Goal: Task Accomplishment & Management: Complete application form

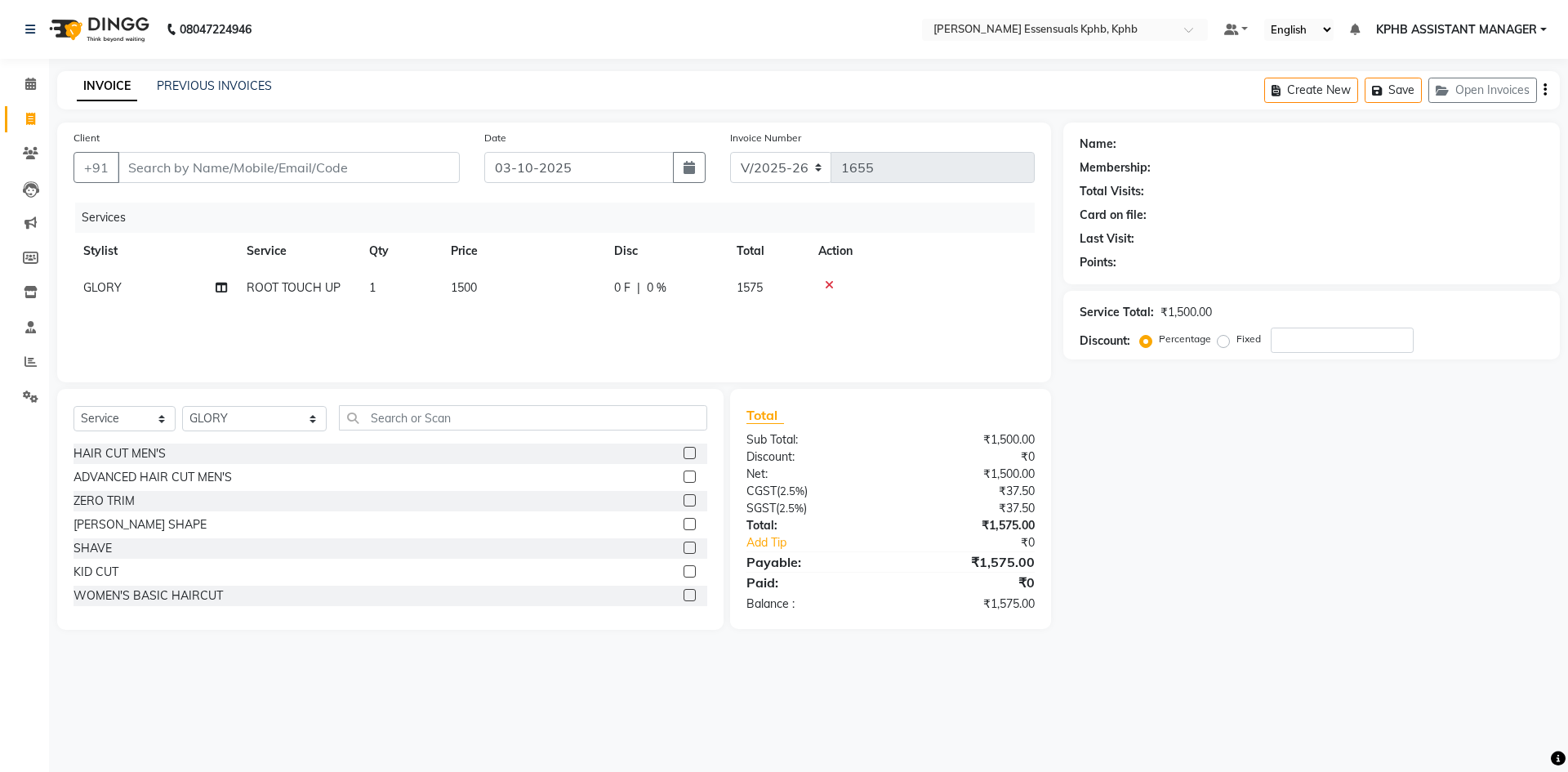
select select "5938"
select select "service"
select select "68595"
click at [484, 269] on td "1500" at bounding box center [522, 288] width 163 height 37
select select "68595"
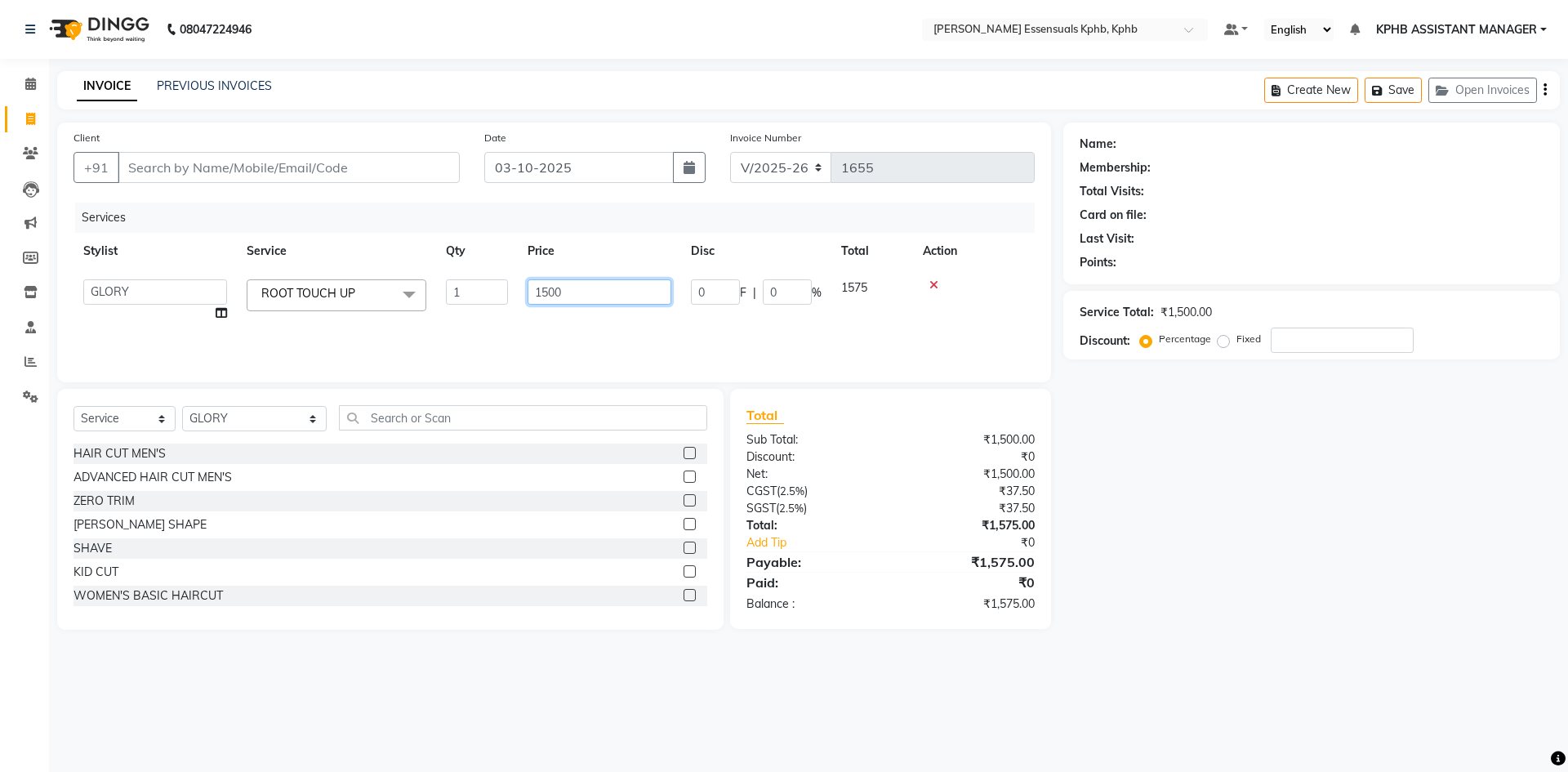
drag, startPoint x: 598, startPoint y: 295, endPoint x: 148, endPoint y: 294, distance: 450.0
click at [149, 308] on tr "[PERSON_NAME] KPHB ASSISTANT MANAGER [PERSON_NAME] [PERSON_NAME] [PERSON_NAME] …" at bounding box center [554, 299] width 961 height 62
type input "1600"
drag, startPoint x: 977, startPoint y: 561, endPoint x: 963, endPoint y: 541, distance: 24.4
click at [975, 561] on div "₹1,575.00" at bounding box center [967, 562] width 156 height 20
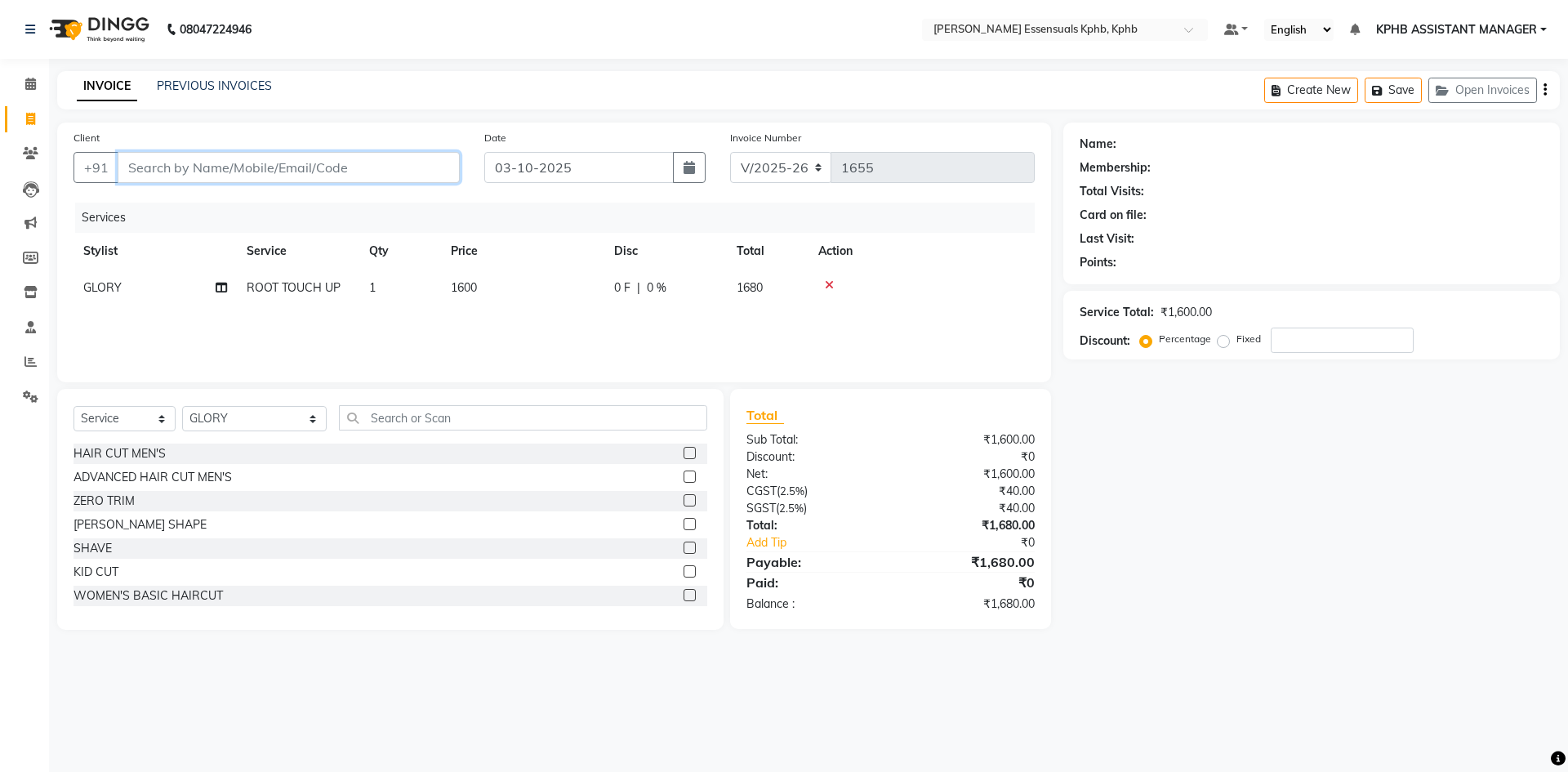
click at [310, 168] on input "Client" at bounding box center [289, 167] width 342 height 31
type input "9"
type input "0"
type input "9893383407"
click at [423, 167] on span "Add Client" at bounding box center [418, 167] width 65 height 17
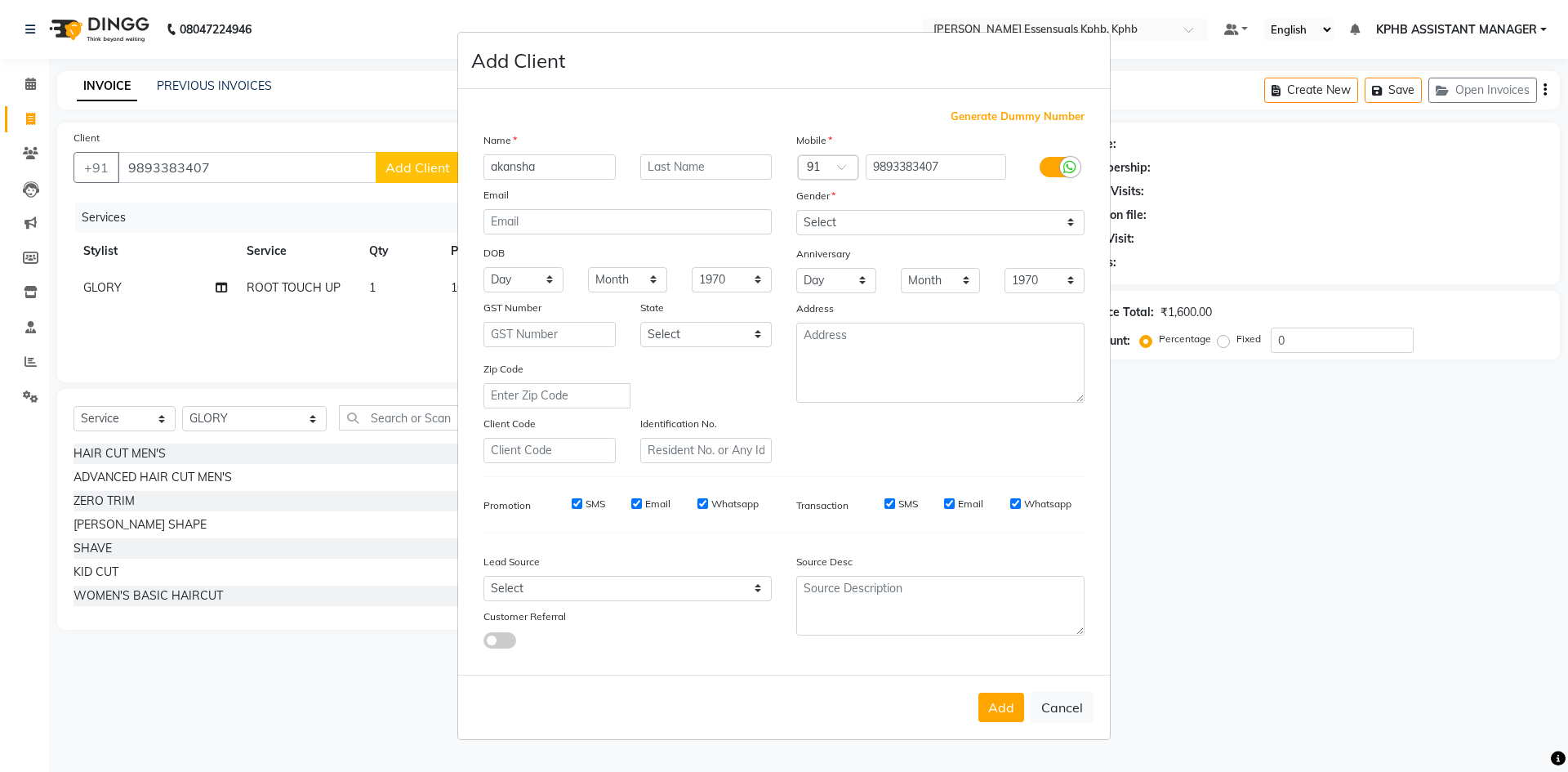
type input "akansha"
click at [867, 226] on select "Select [DEMOGRAPHIC_DATA] [DEMOGRAPHIC_DATA] Other Prefer Not To Say" at bounding box center [940, 223] width 289 height 25
select select "[DEMOGRAPHIC_DATA]"
click at [796, 210] on select "Select [DEMOGRAPHIC_DATA] [DEMOGRAPHIC_DATA] Other Prefer Not To Say" at bounding box center [940, 223] width 289 height 25
click at [998, 709] on button "Add" at bounding box center [1001, 707] width 46 height 29
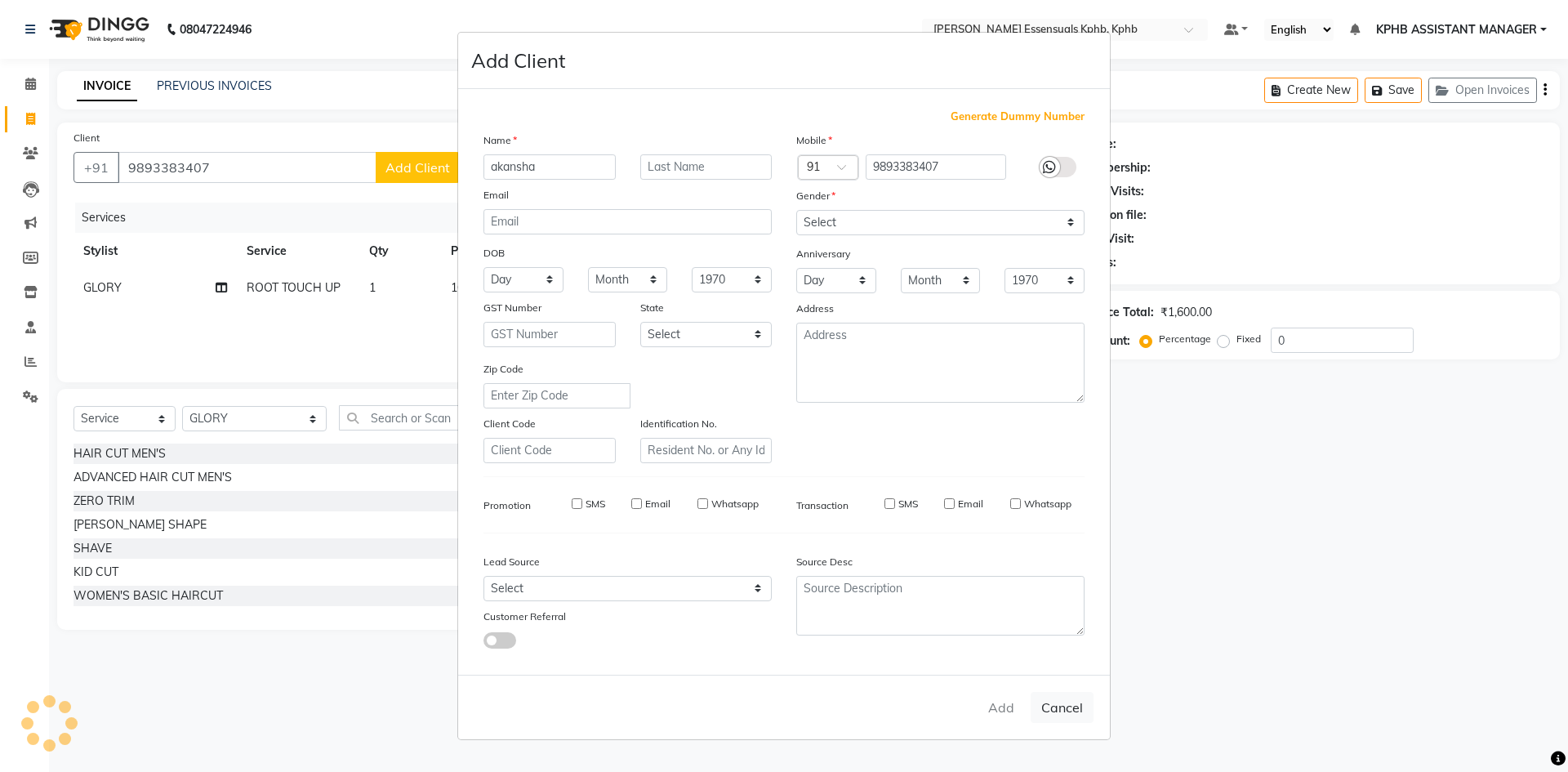
select select
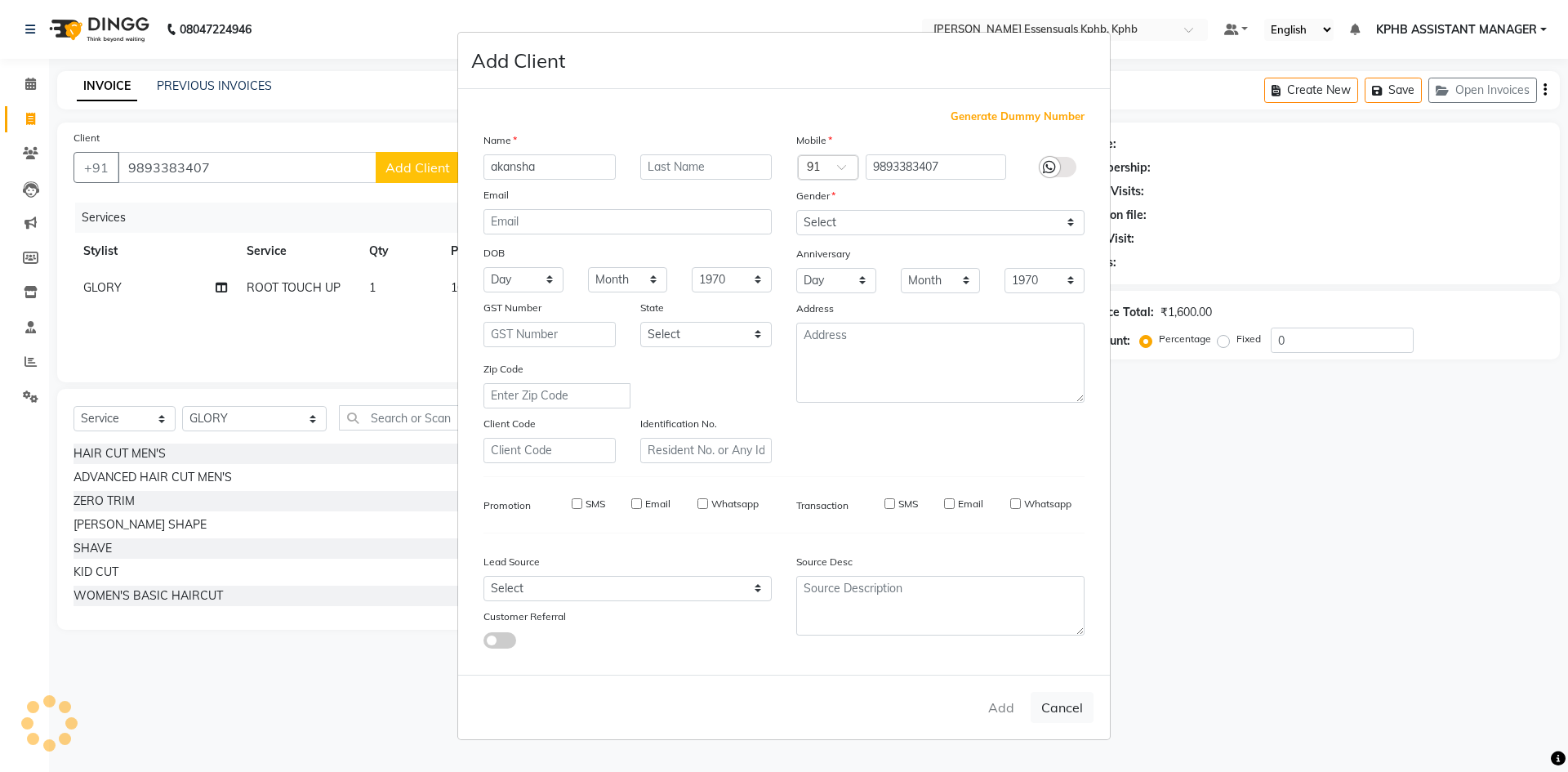
select select
checkbox input "false"
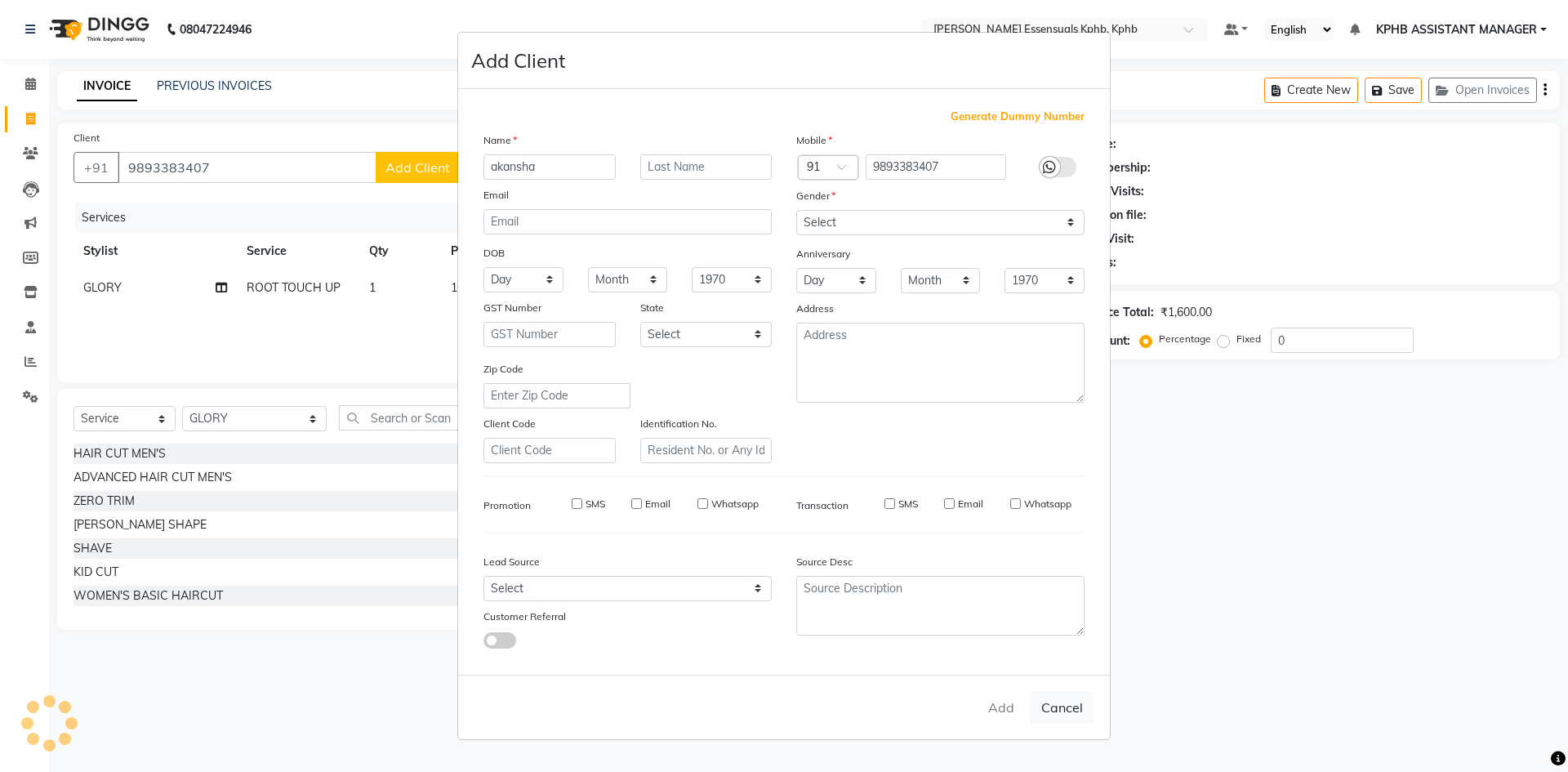
checkbox input "false"
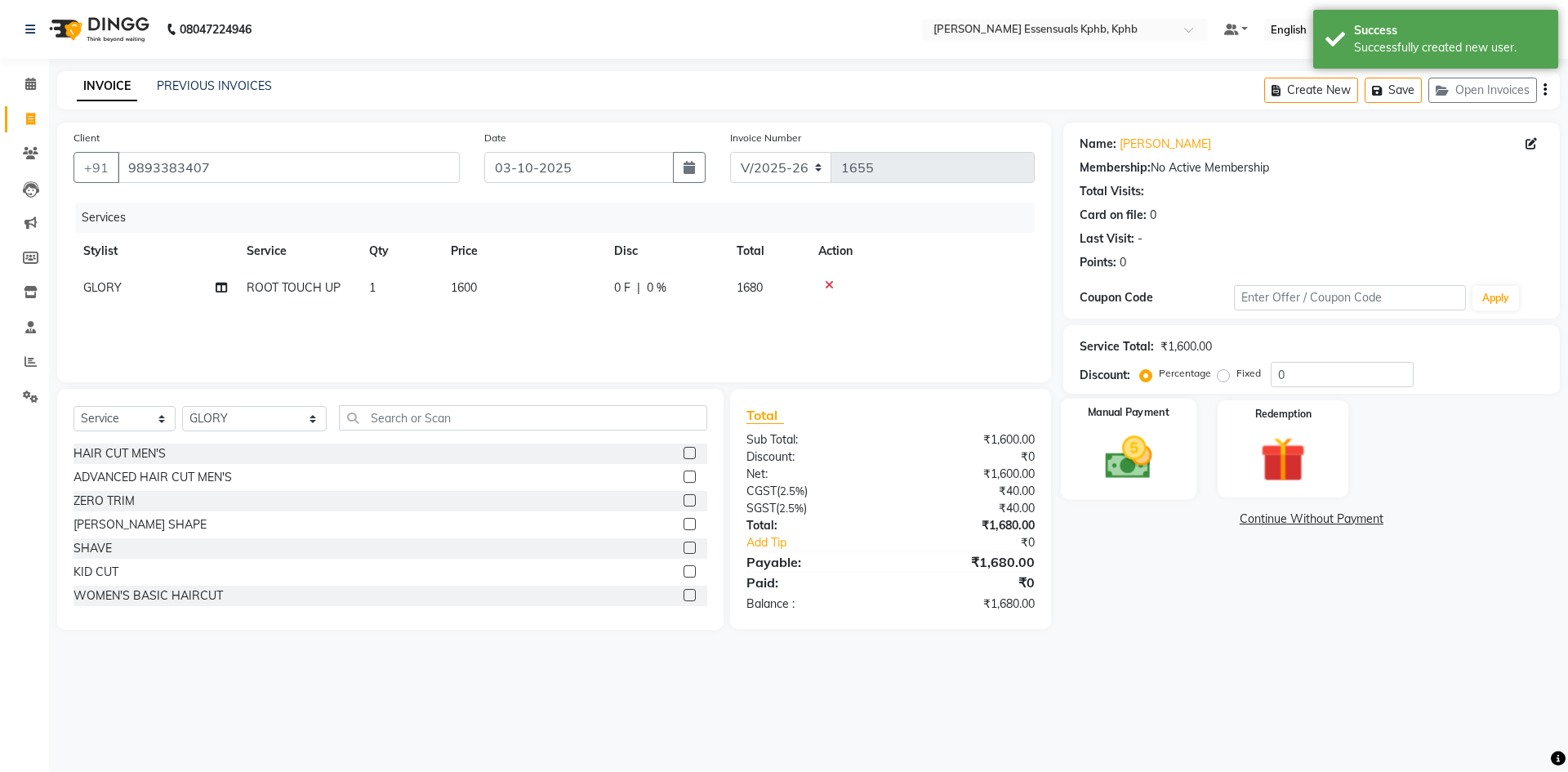
click at [1157, 447] on img at bounding box center [1128, 457] width 76 height 54
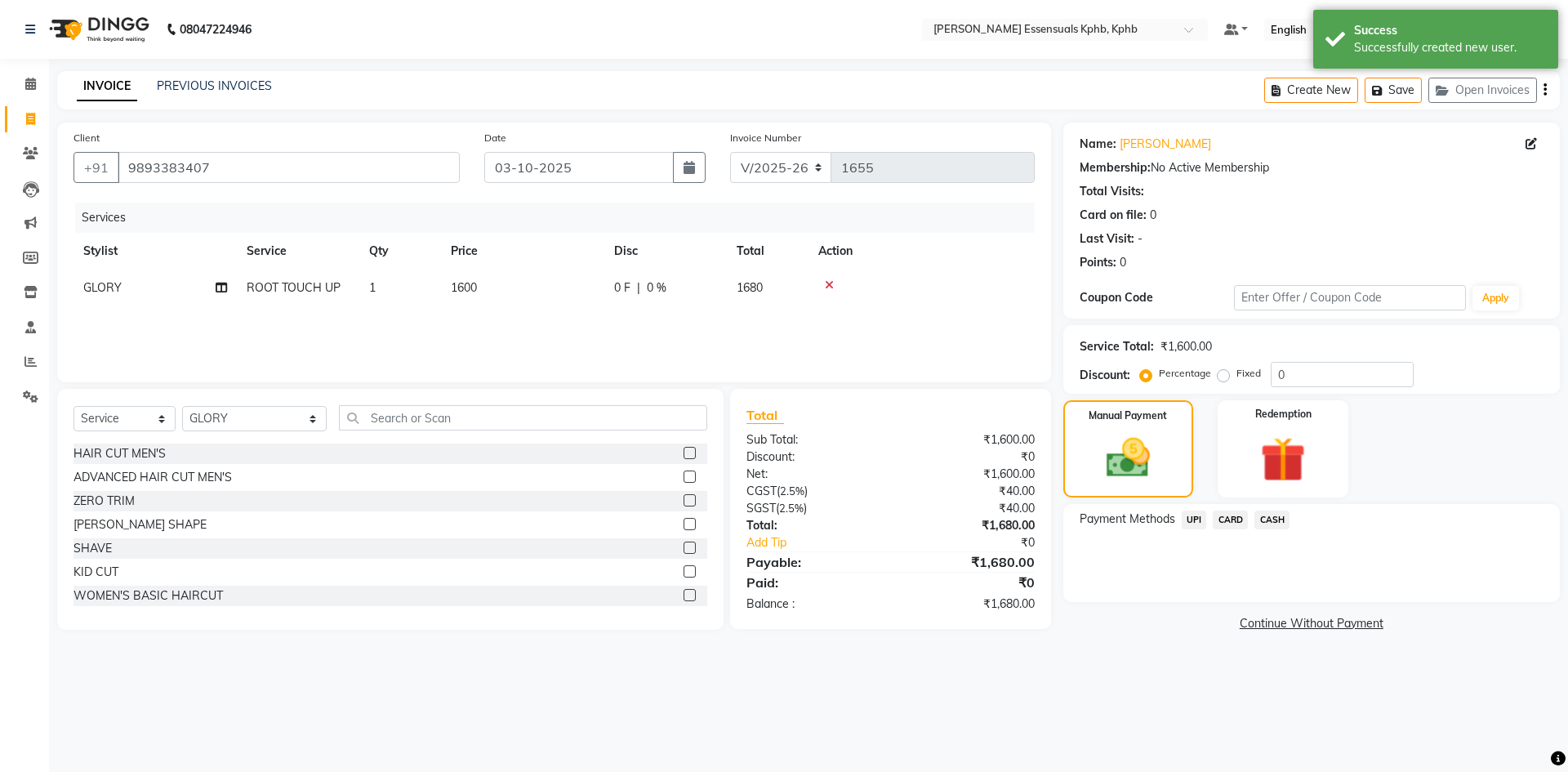
click at [1196, 517] on span "UPI" at bounding box center [1194, 520] width 25 height 19
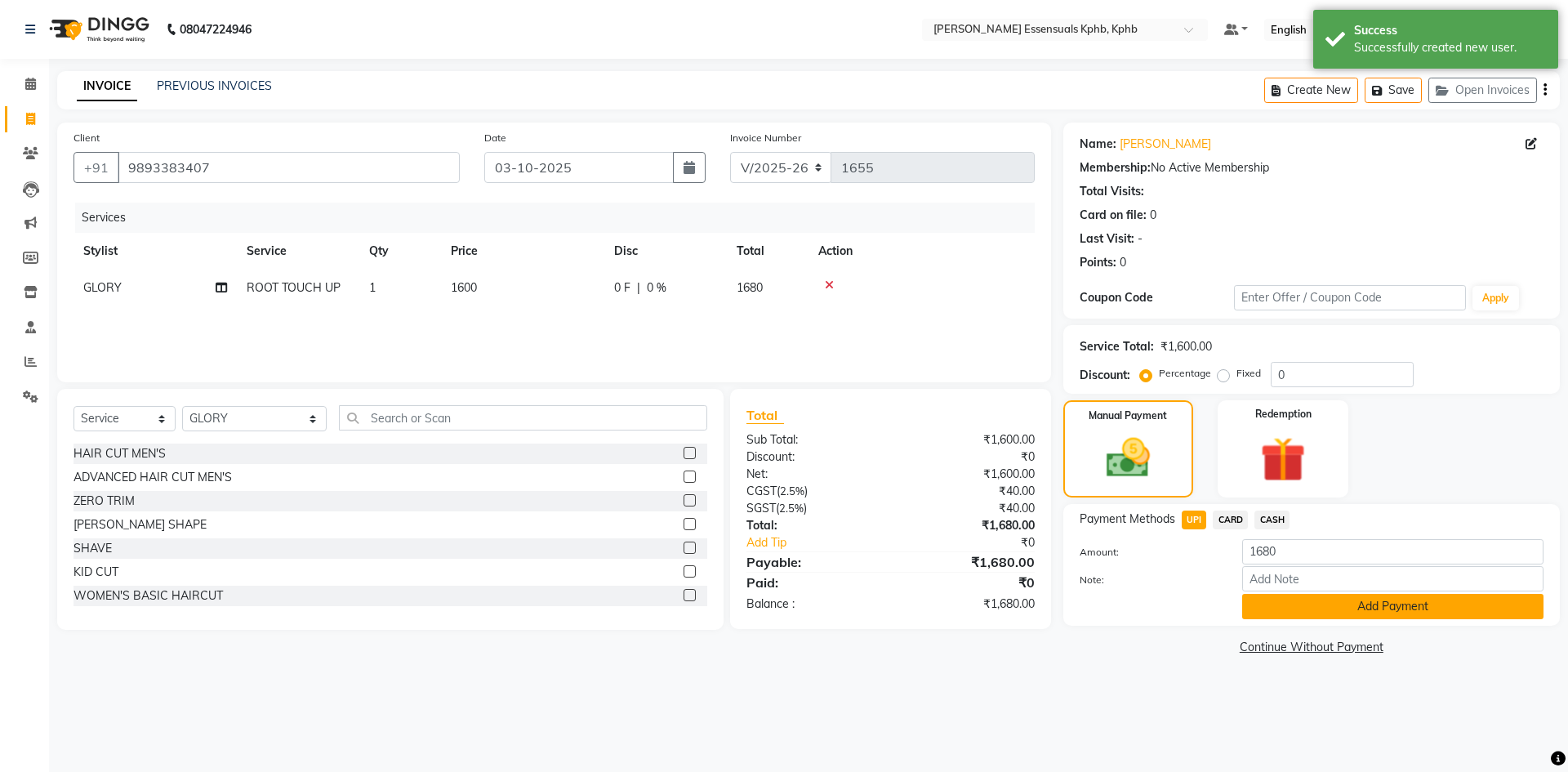
click at [1364, 611] on button "Add Payment" at bounding box center [1393, 607] width 301 height 25
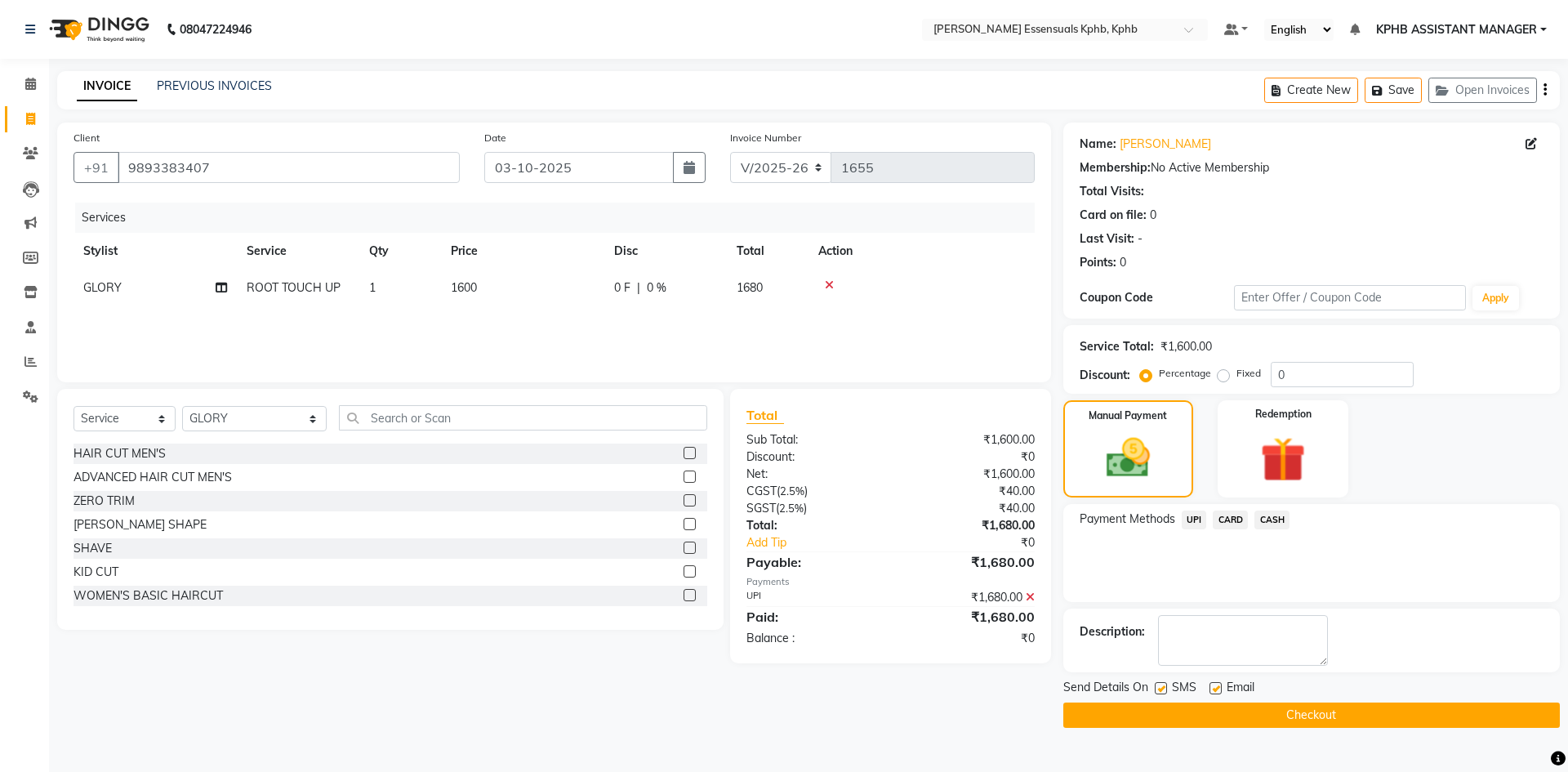
click at [1252, 707] on button "Checkout" at bounding box center [1312, 715] width 497 height 25
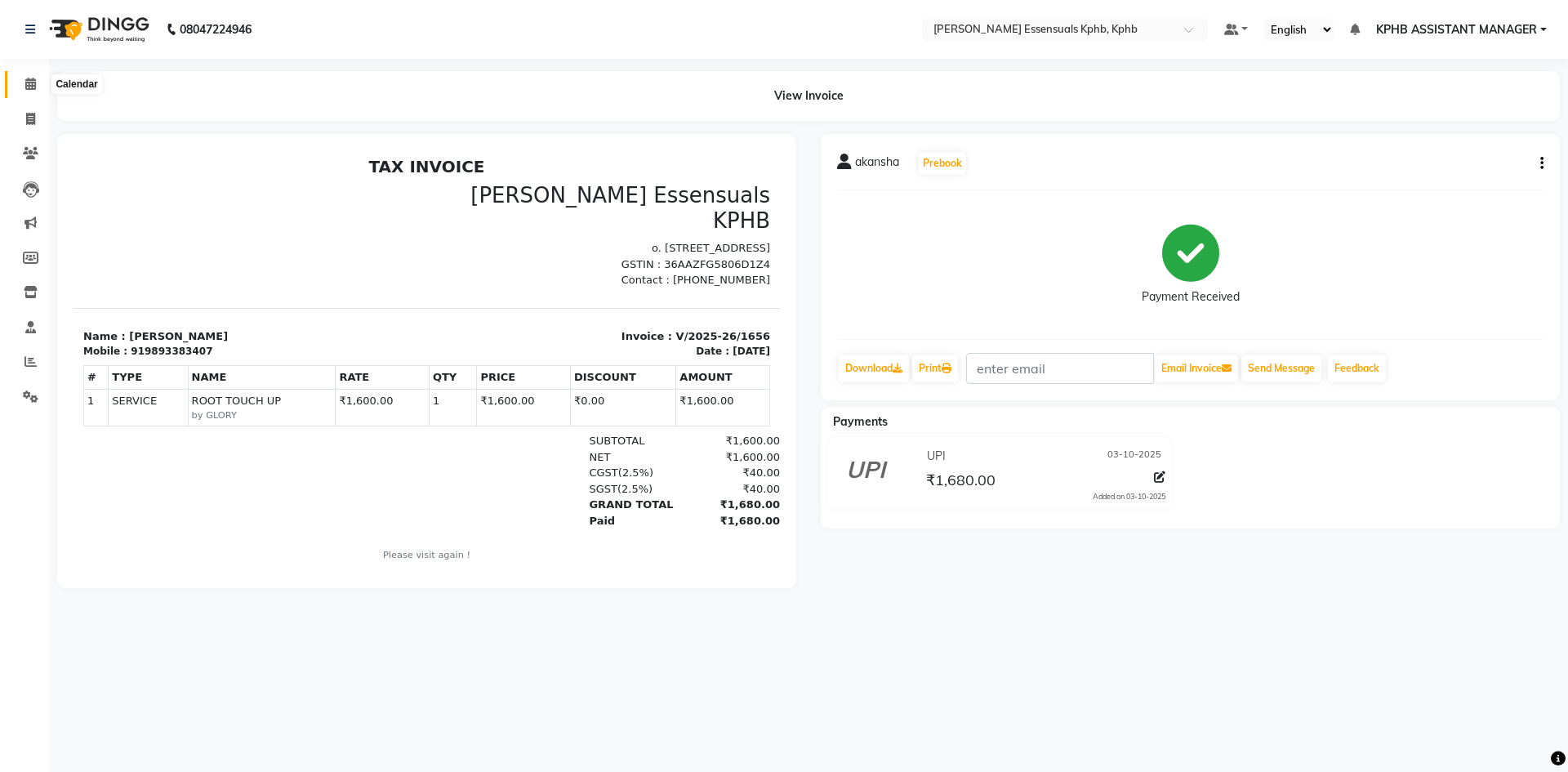
click at [39, 84] on span at bounding box center [30, 84] width 28 height 19
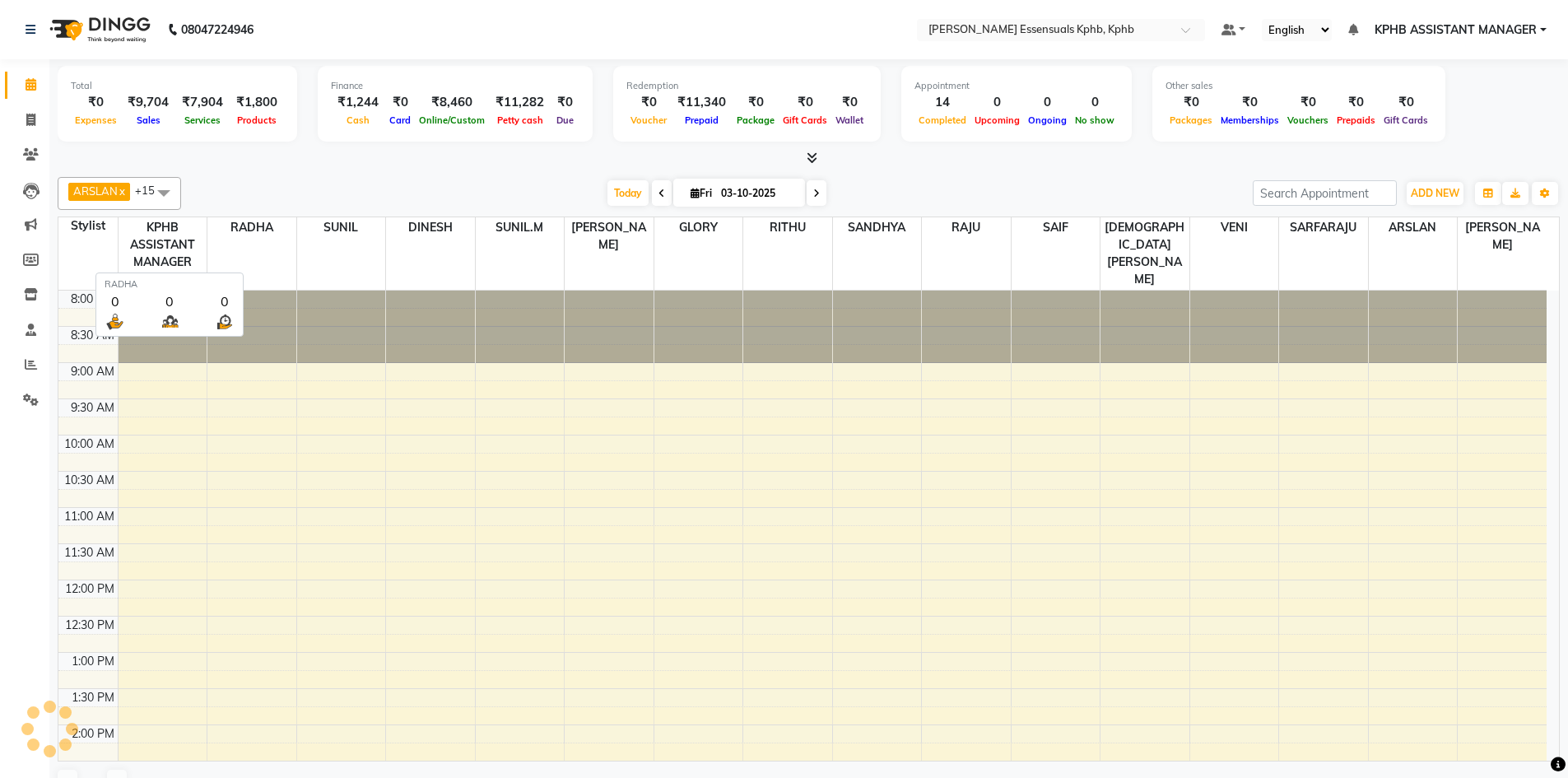
scroll to position [454, 0]
